Goal: Find specific page/section: Find specific page/section

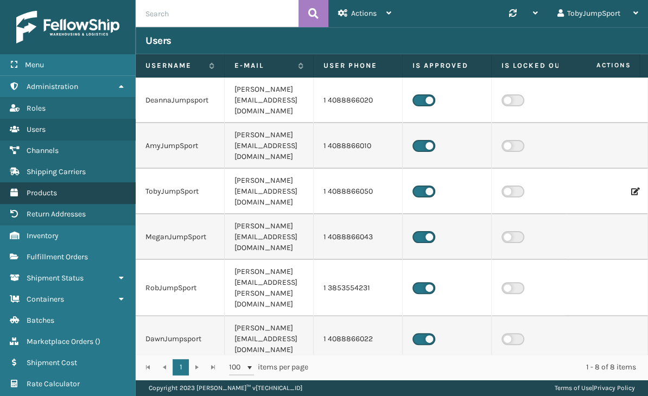
click at [35, 191] on span "Products" at bounding box center [42, 192] width 30 height 9
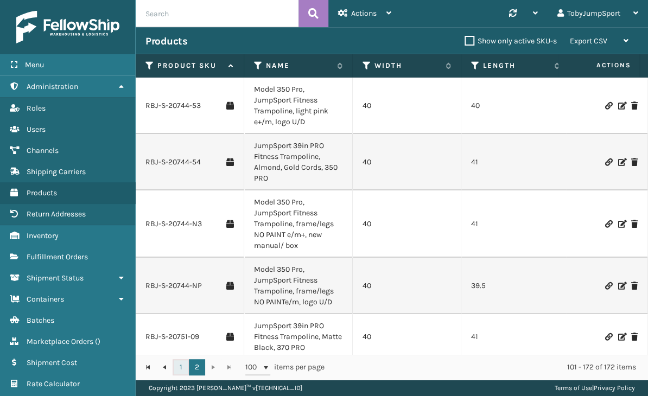
click at [179, 365] on link "1" at bounding box center [181, 367] width 16 height 16
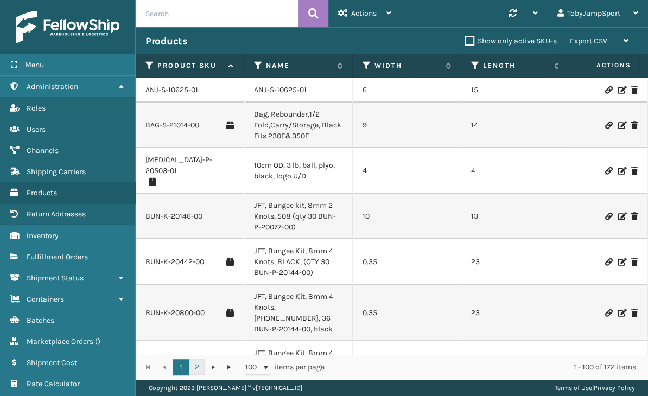
click at [193, 366] on link "2" at bounding box center [197, 367] width 16 height 16
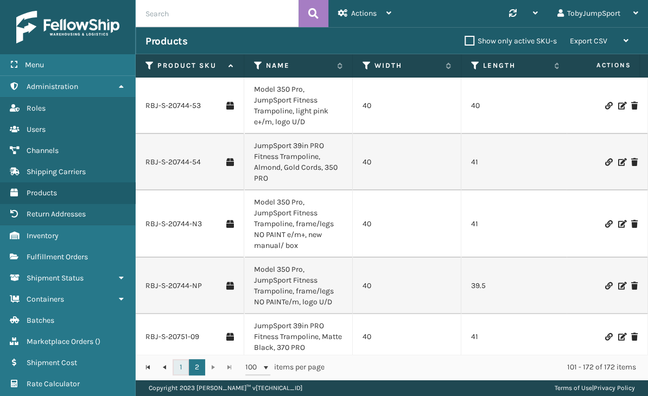
click at [182, 367] on link "1" at bounding box center [181, 367] width 16 height 16
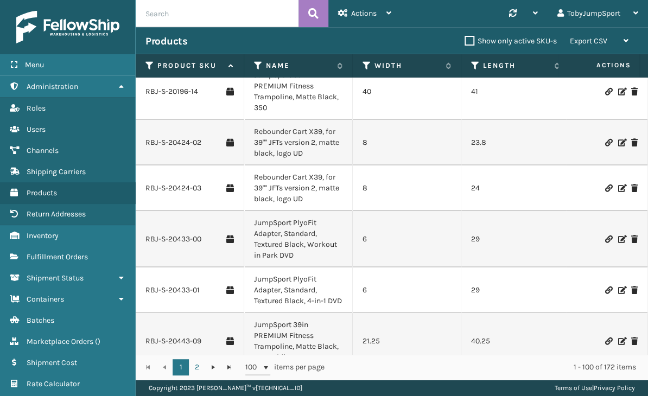
scroll to position [3317, 0]
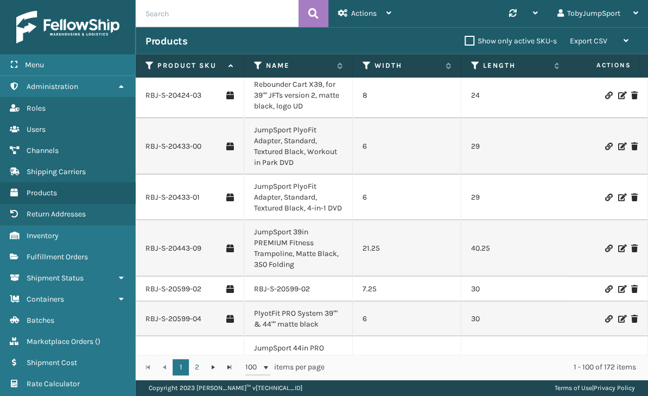
click at [393, 175] on td "6" at bounding box center [407, 198] width 109 height 46
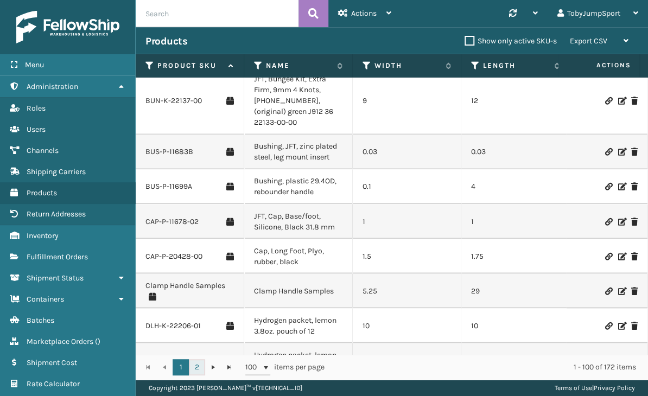
click at [199, 363] on link "2" at bounding box center [197, 367] width 16 height 16
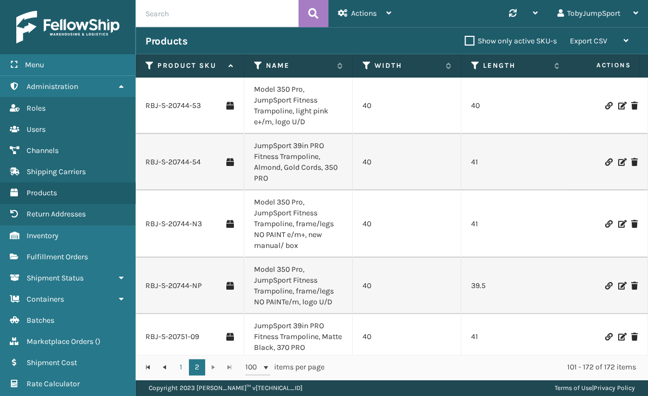
click at [408, 116] on td "40" at bounding box center [407, 106] width 109 height 56
click at [175, 366] on link "1" at bounding box center [181, 367] width 16 height 16
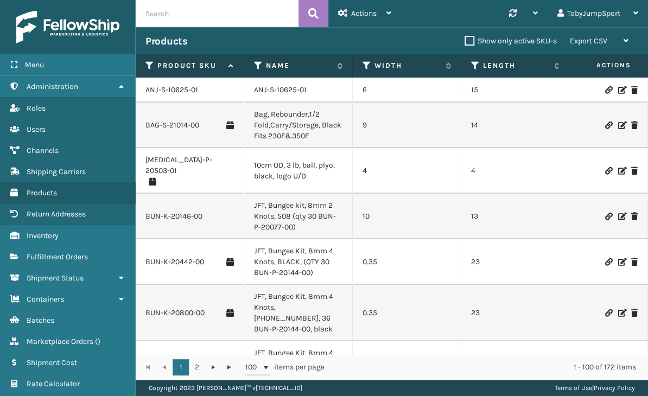
scroll to position [3563, 0]
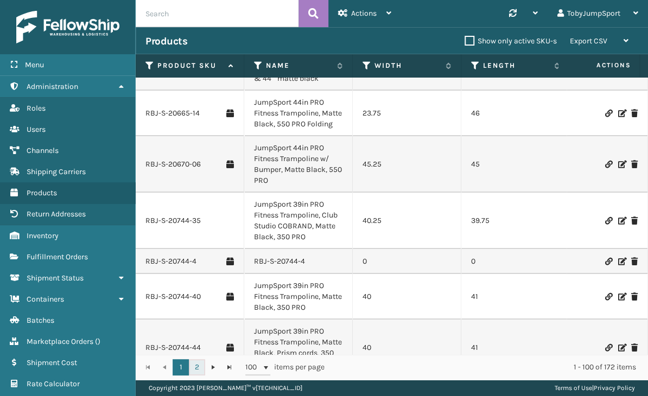
click at [193, 368] on link "2" at bounding box center [197, 367] width 16 height 16
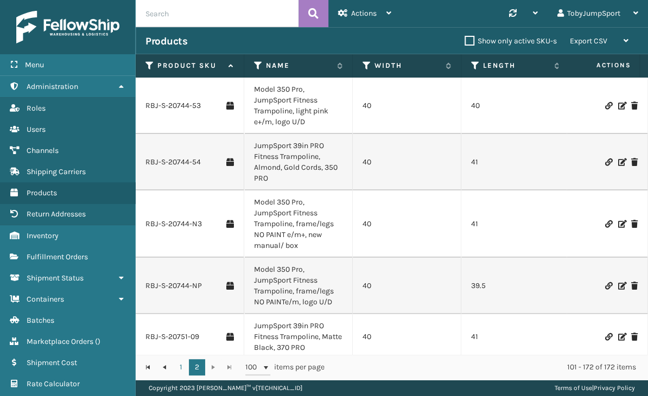
scroll to position [1798, 0]
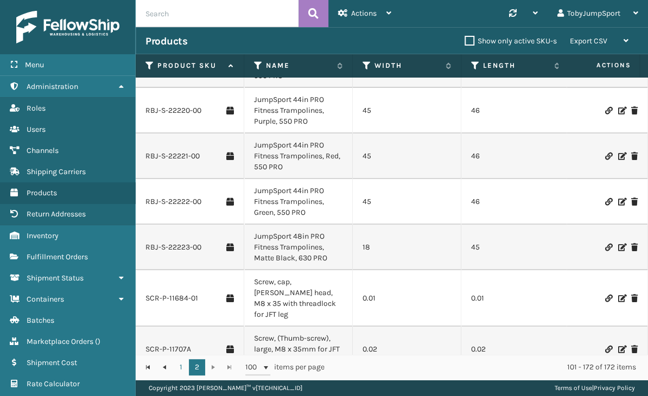
click at [428, 40] on div "Products" at bounding box center [304, 41] width 319 height 13
click at [410, 46] on div "Products Show only active SKU-s Export CSV Export Current Page Export All Pages" at bounding box center [392, 40] width 512 height 27
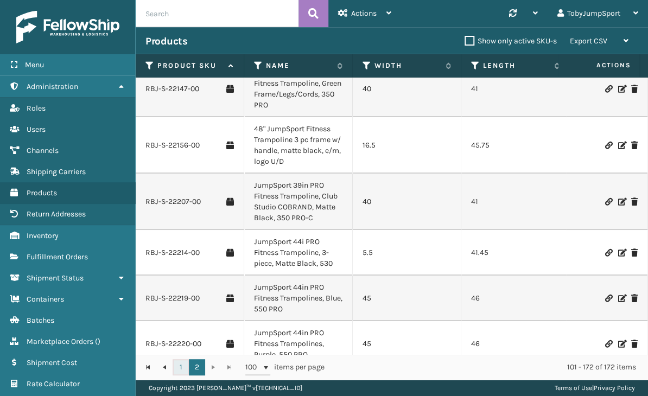
click at [180, 366] on link "1" at bounding box center [181, 367] width 16 height 16
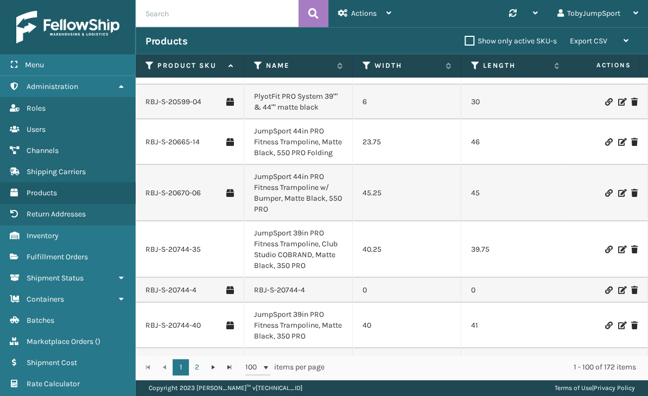
scroll to position [3581, 0]
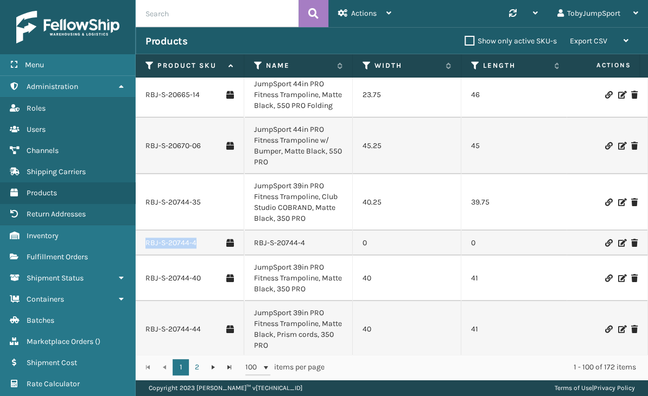
drag, startPoint x: 200, startPoint y: 194, endPoint x: 146, endPoint y: 192, distance: 54.3
click at [146, 238] on div "RBJ-S-20744-4" at bounding box center [189, 243] width 88 height 11
copy link "RBJ-S-20744-4"
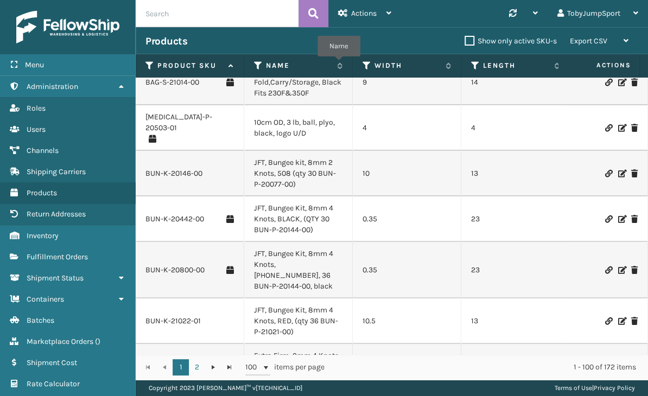
scroll to position [960, 0]
